Goal: Task Accomplishment & Management: Manage account settings

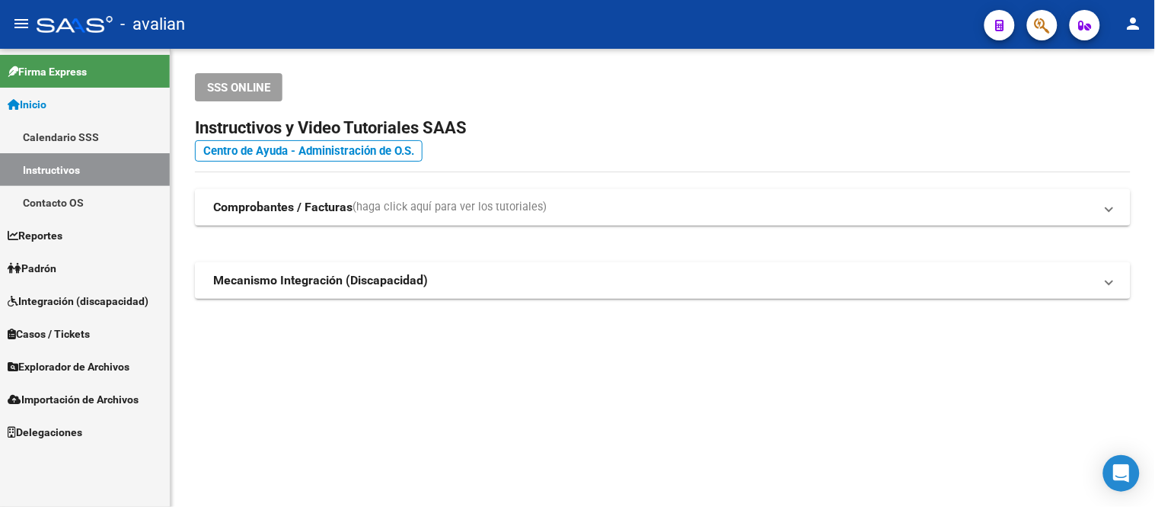
click at [28, 270] on span "Padrón" at bounding box center [32, 268] width 49 height 17
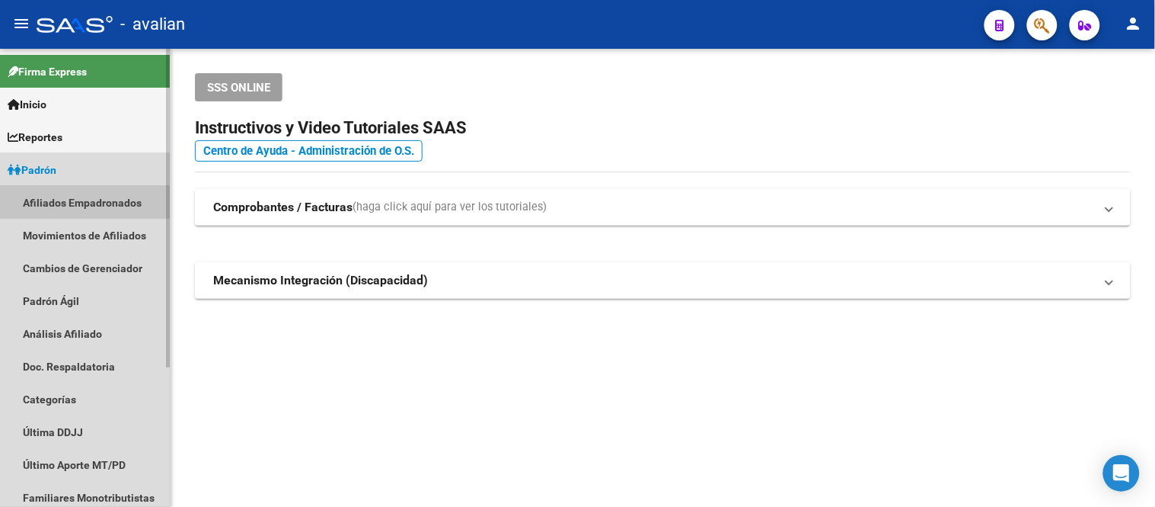
click at [81, 209] on link "Afiliados Empadronados" at bounding box center [85, 202] width 170 height 33
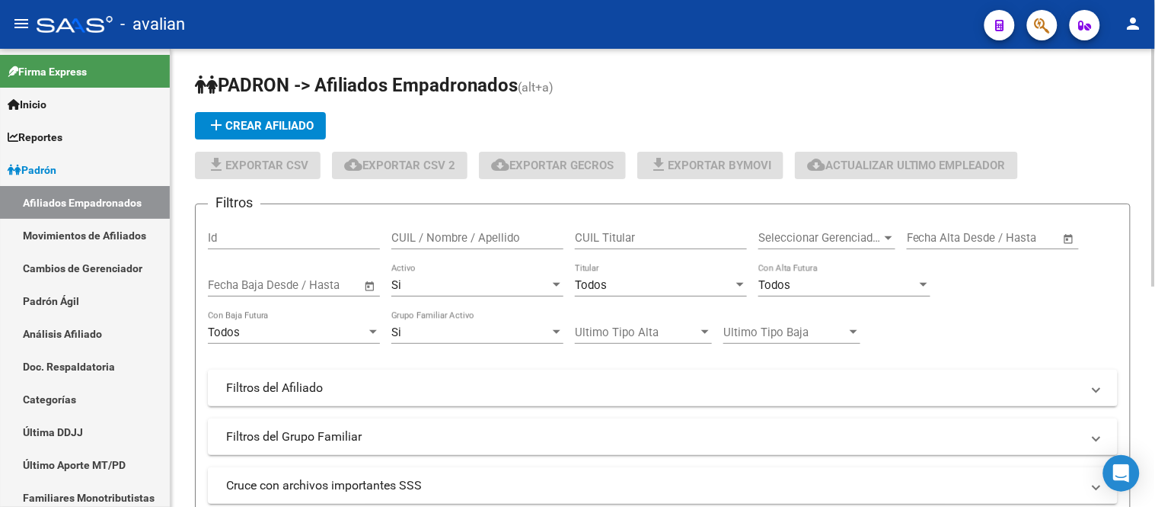
click at [478, 235] on input "CUIL / Nombre / Apellido" at bounding box center [477, 238] width 172 height 14
paste input "27373801475"
type input "27373801475"
click at [488, 276] on div "Si Activo" at bounding box center [477, 280] width 172 height 33
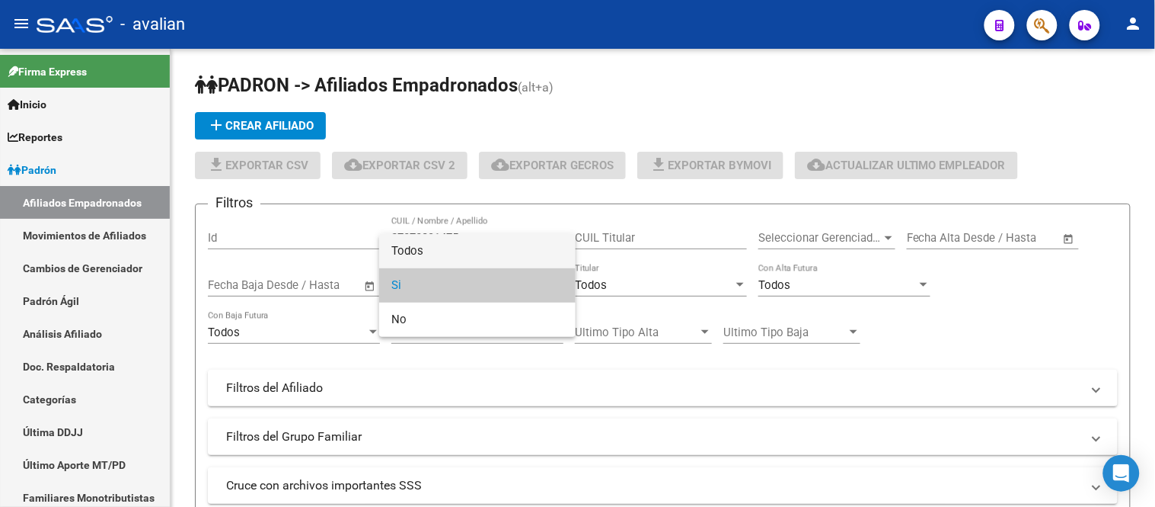
click at [478, 247] on span "Todos" at bounding box center [477, 251] width 172 height 34
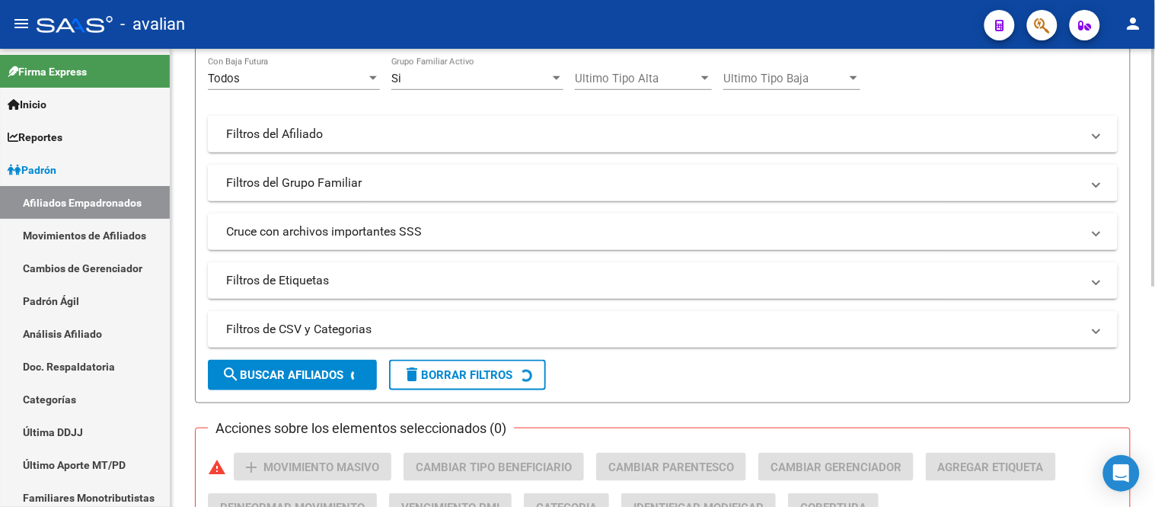
scroll to position [338, 0]
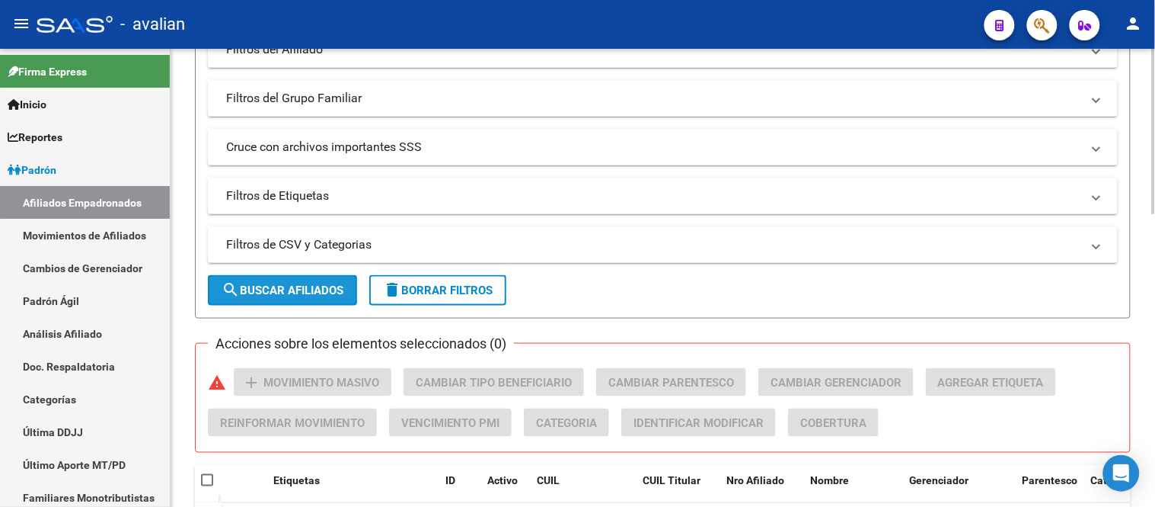
click at [295, 292] on span "search Buscar Afiliados" at bounding box center [283, 290] width 122 height 14
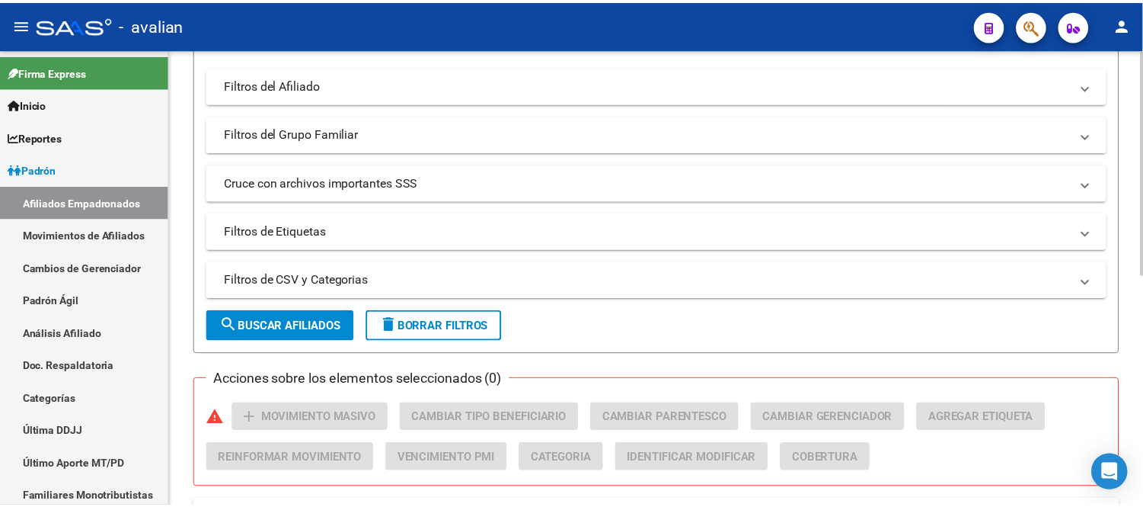
scroll to position [473, 0]
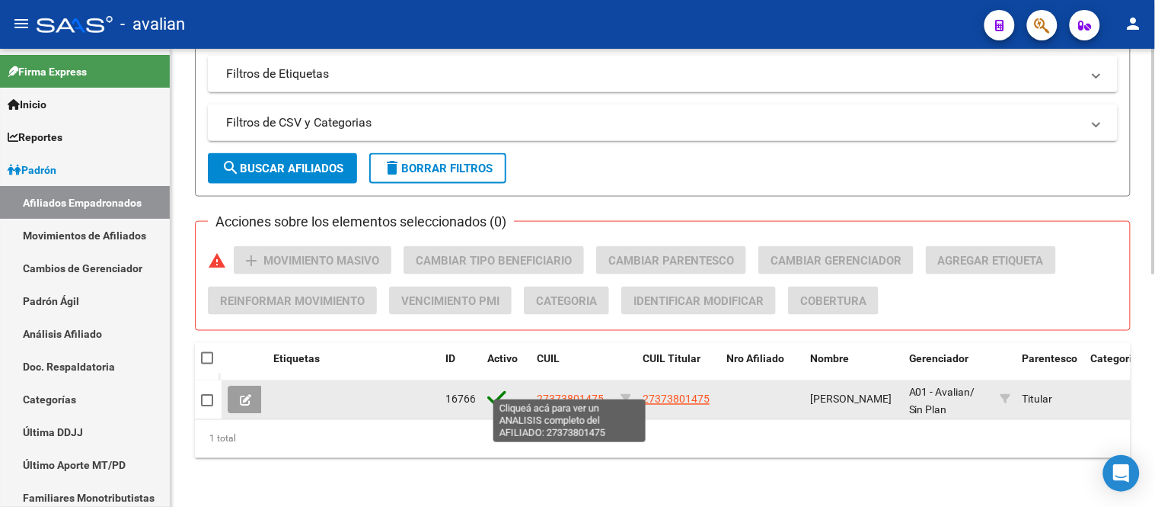
click at [585, 393] on span "27373801475" at bounding box center [570, 399] width 67 height 12
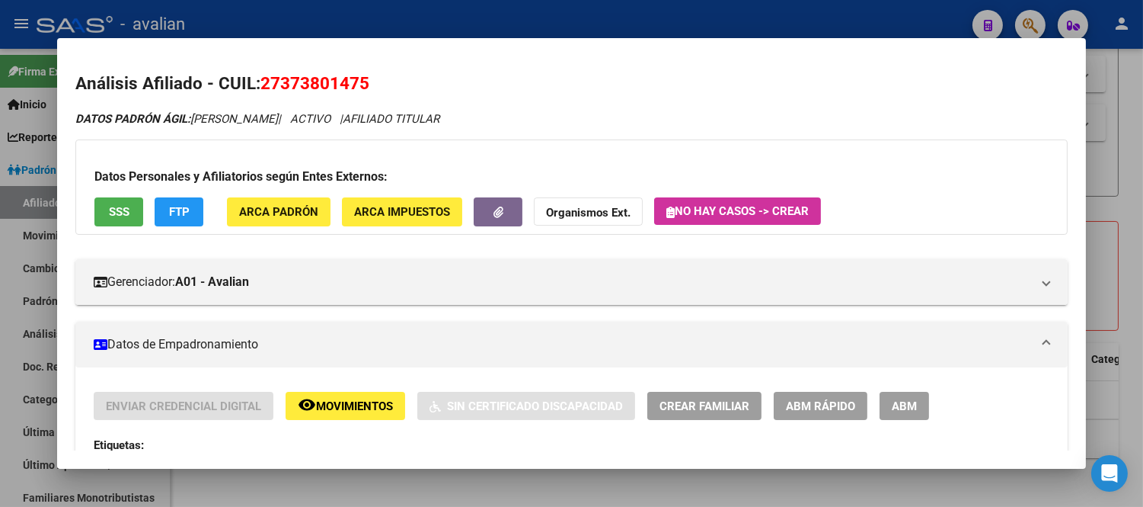
click at [919, 404] on button "ABM" at bounding box center [905, 405] width 50 height 28
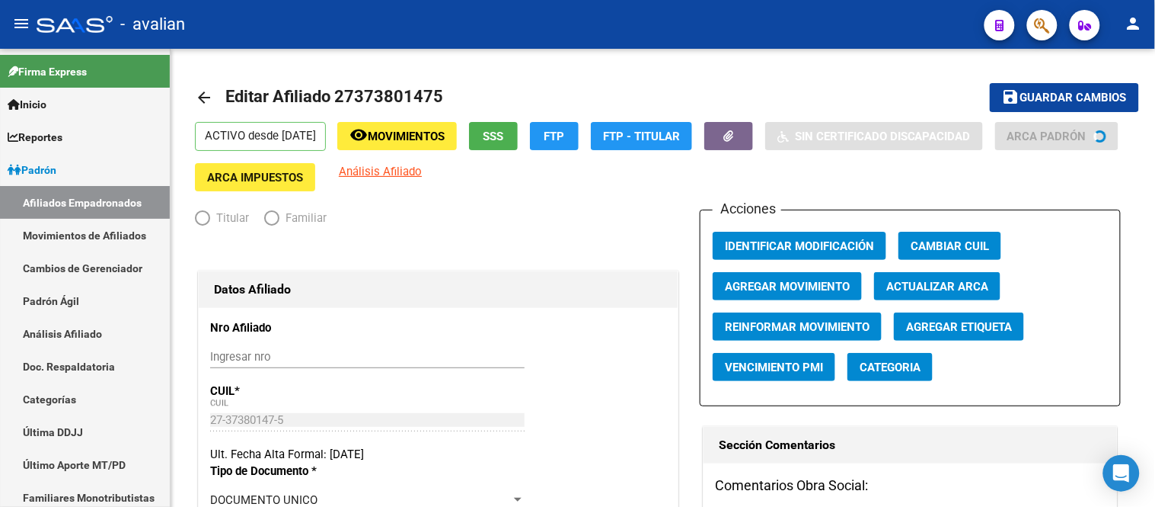
radio input "true"
type input "27-23479228-3"
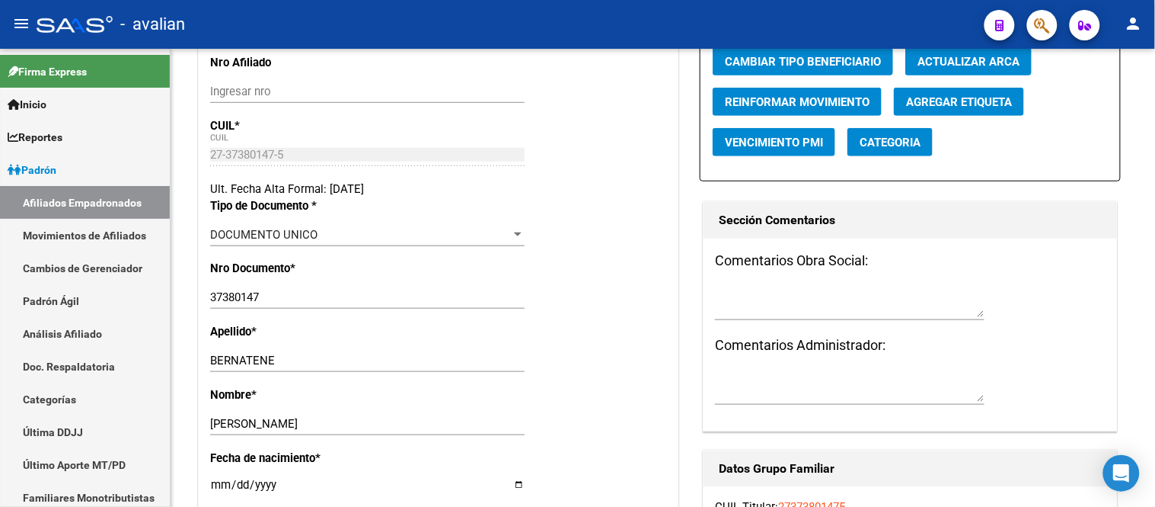
scroll to position [338, 0]
